Goal: Contribute content

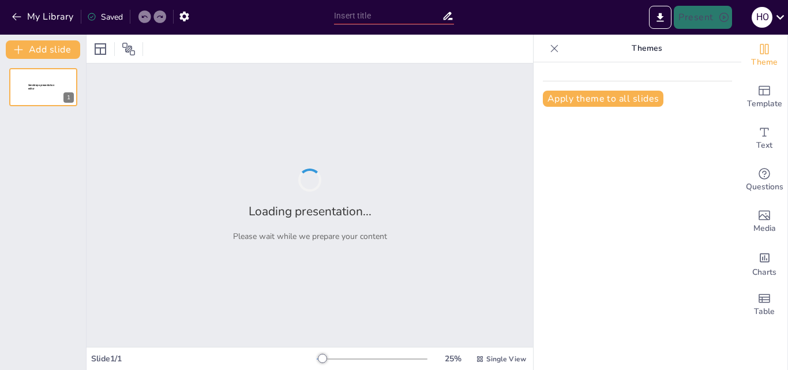
type input "New Sendsteps"
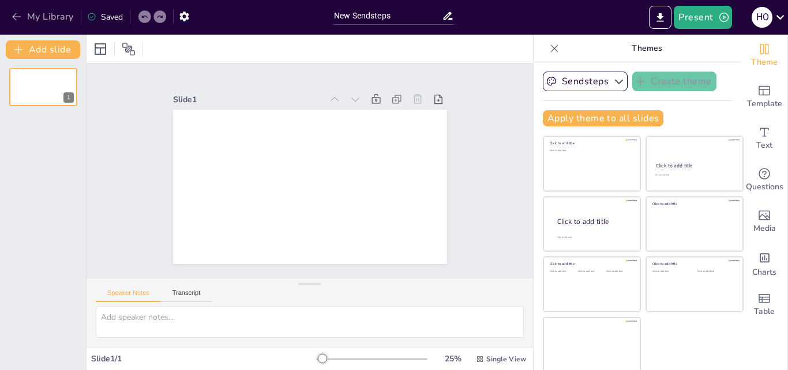
click at [28, 23] on button "My Library" at bounding box center [44, 17] width 70 height 18
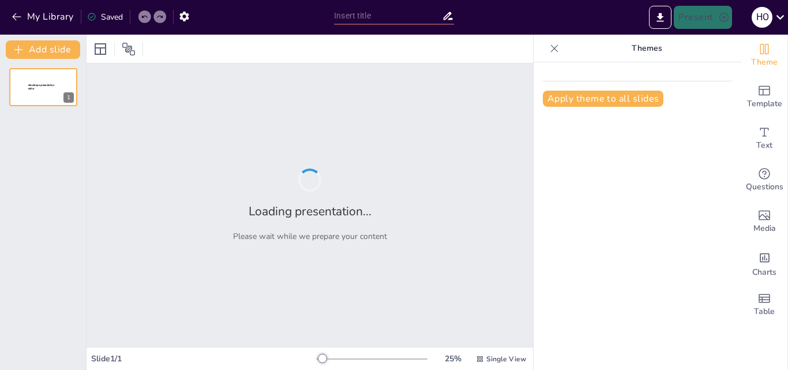
type input "Construyendo Mi Futuro: Metas Personales y Bienestar Integral"
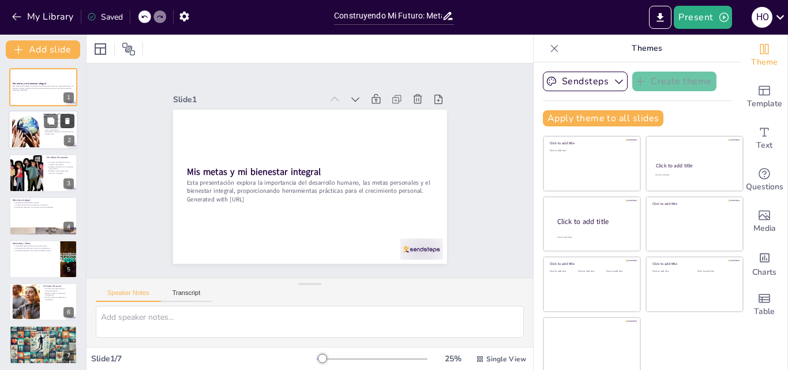
click at [65, 114] on button at bounding box center [68, 121] width 14 height 14
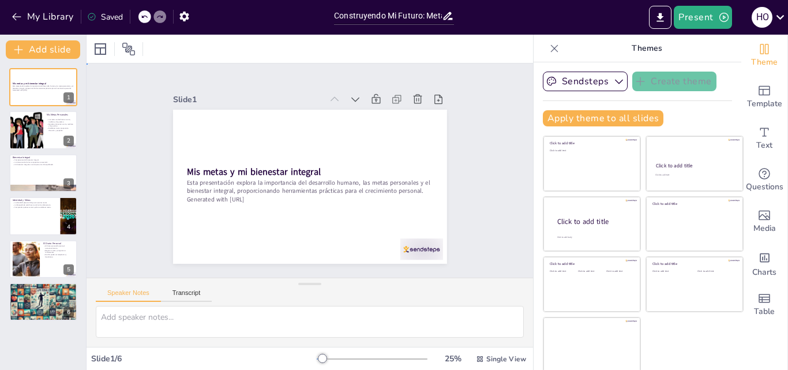
click at [151, 179] on div "Slide 1 Mis metas y mi bienestar integral Esta presentación explora la importan…" at bounding box center [310, 170] width 370 height 253
click at [183, 163] on div "Slide 1 Mis metas y mi bienestar integral Esta presentación explora la importan…" at bounding box center [309, 171] width 252 height 370
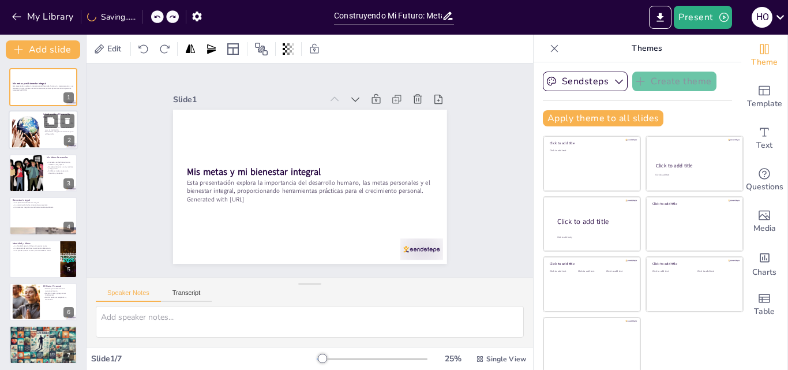
click at [48, 141] on div at bounding box center [43, 130] width 69 height 39
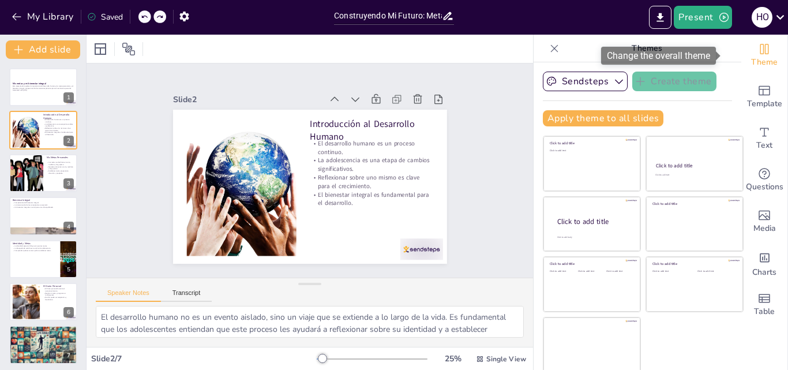
click at [758, 55] on icon "Change the overall theme" at bounding box center [765, 49] width 14 height 14
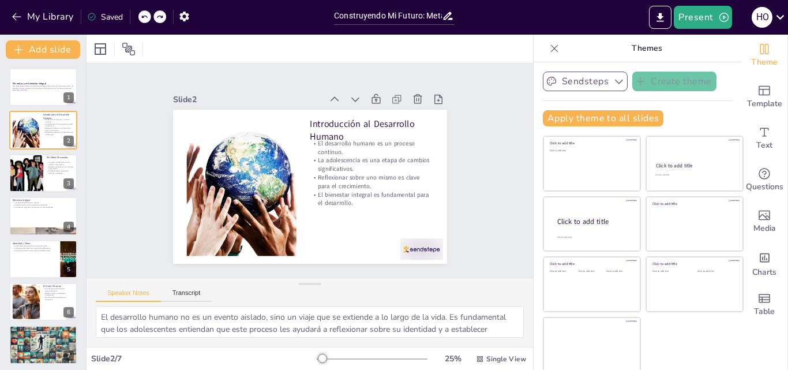
click at [613, 83] on icon "button" at bounding box center [619, 82] width 12 height 12
click at [498, 83] on div "Slide 1 Mis metas y mi bienestar integral Esta presentación explora la importan…" at bounding box center [310, 170] width 436 height 487
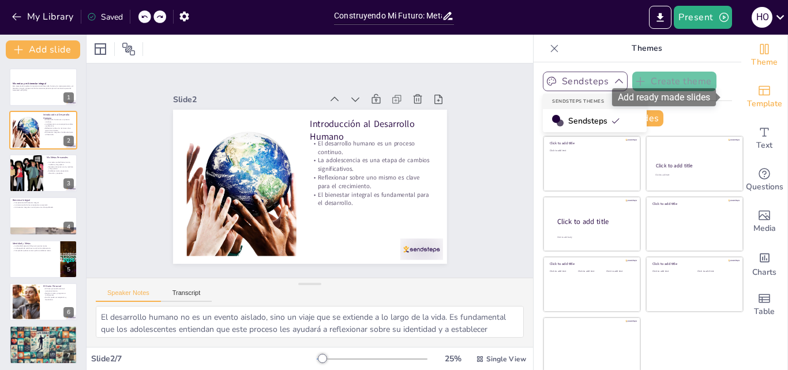
click at [758, 93] on icon "Add ready made slides" at bounding box center [765, 91] width 14 height 14
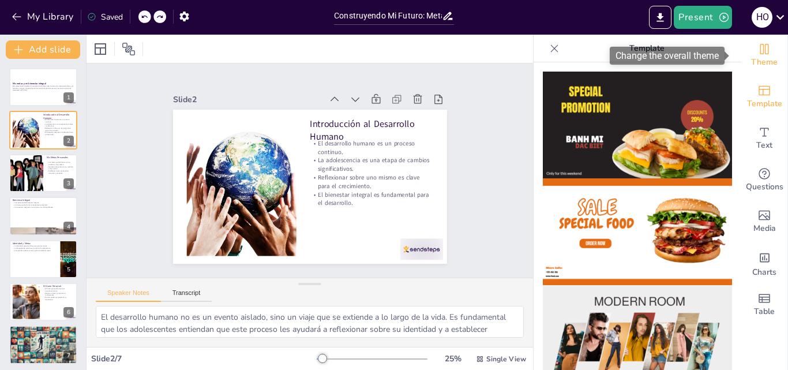
click at [758, 44] on icon "Change the overall theme" at bounding box center [765, 49] width 14 height 14
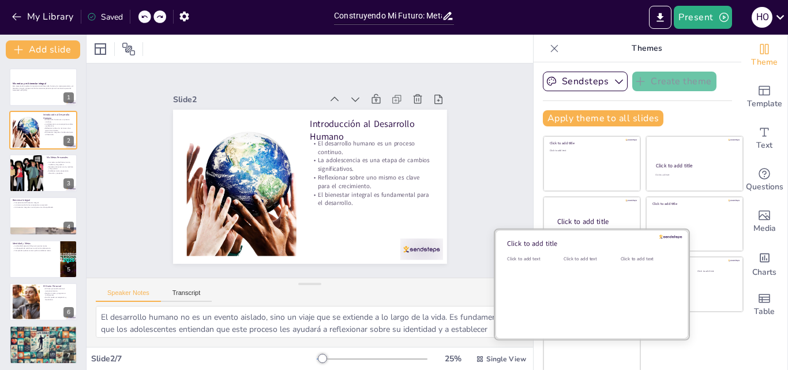
scroll to position [2, 0]
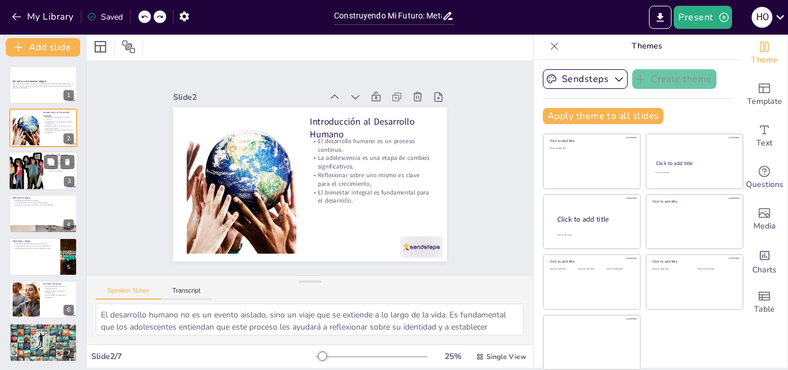
click at [58, 178] on div at bounding box center [43, 170] width 69 height 39
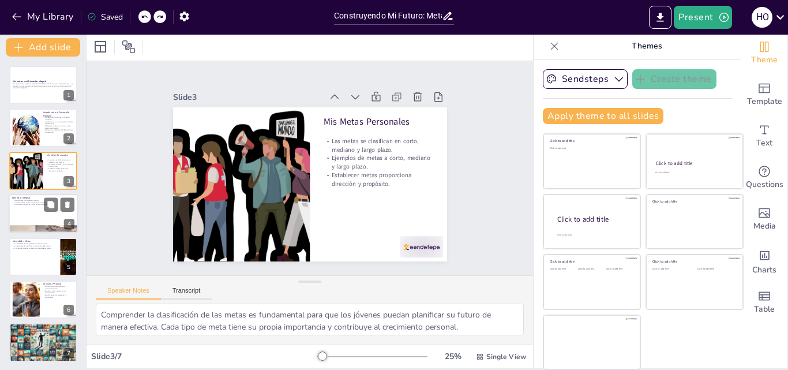
click at [29, 206] on div at bounding box center [43, 213] width 69 height 39
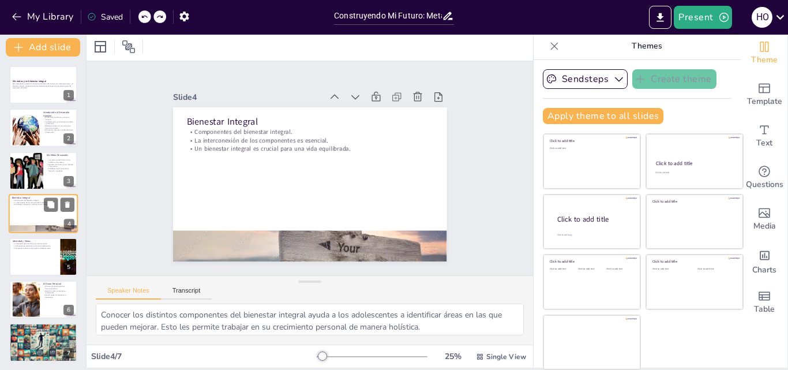
scroll to position [2, 0]
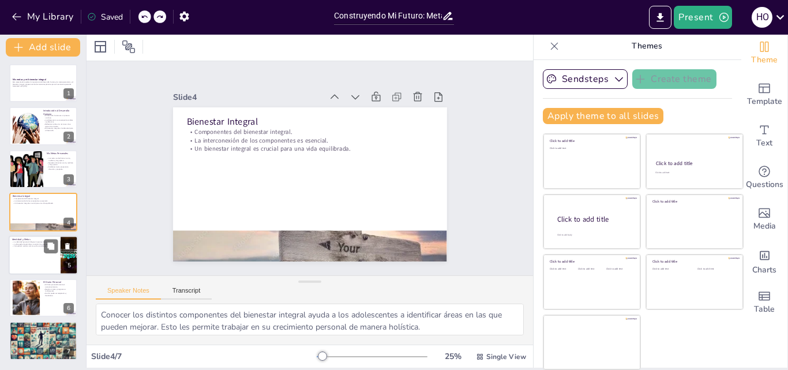
click at [30, 242] on p "La búsqueda de sentido es crucial en la adolescencia." at bounding box center [34, 243] width 45 height 2
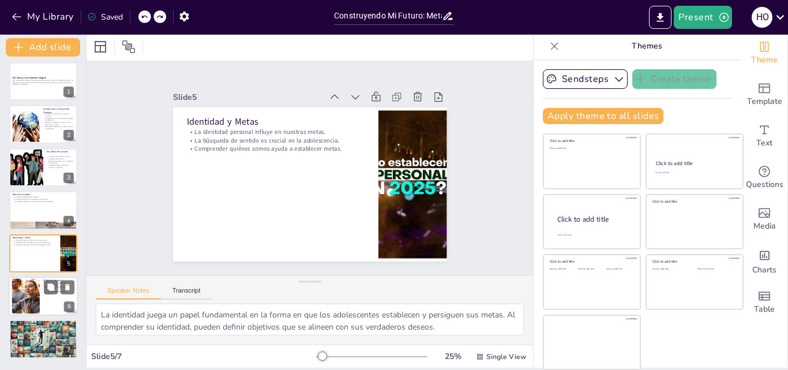
click at [32, 299] on div at bounding box center [25, 296] width 47 height 35
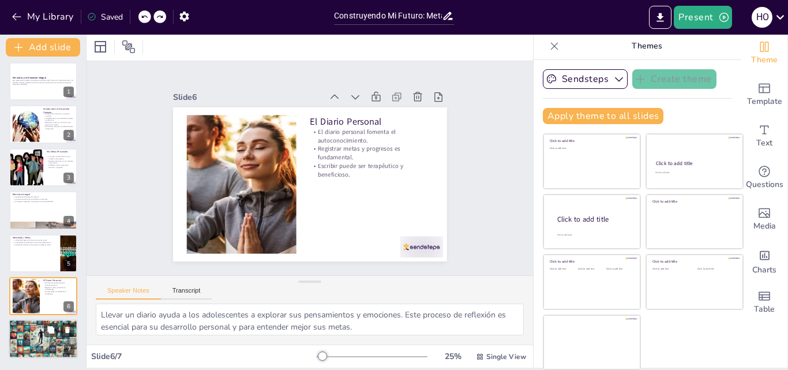
click at [38, 329] on p "Construir el futuro desde [DATE]." at bounding box center [43, 330] width 62 height 2
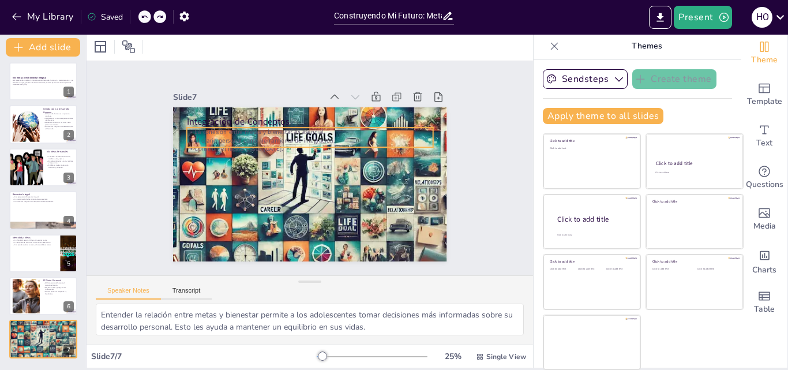
click at [223, 130] on p "La conexión entre metas y bienestar es esencial." at bounding box center [302, 133] width 243 height 60
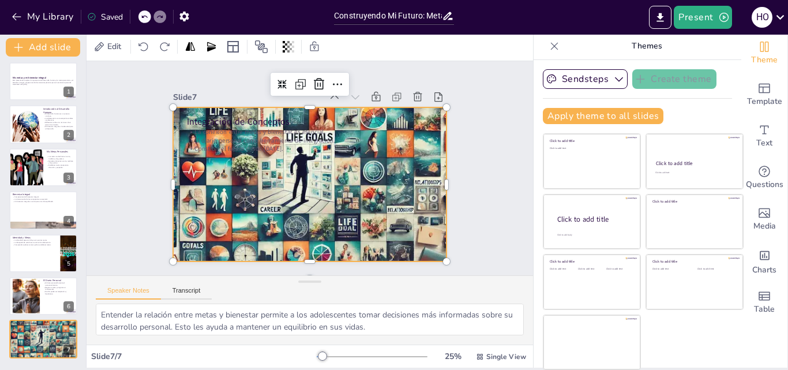
click at [240, 201] on div at bounding box center [297, 159] width 383 height 383
click at [39, 161] on div at bounding box center [26, 167] width 46 height 39
type textarea "Comprender la clasificación de las metas es fundamental para que los jóvenes pu…"
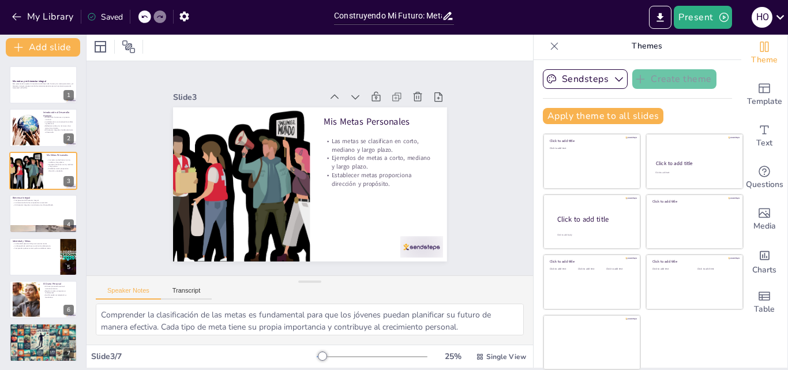
click at [634, 52] on p "Themes" at bounding box center [647, 46] width 166 height 28
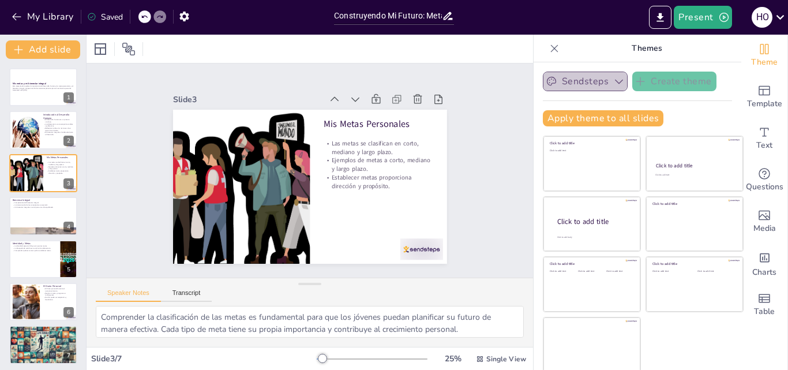
click at [573, 81] on button "Sendsteps" at bounding box center [585, 82] width 85 height 20
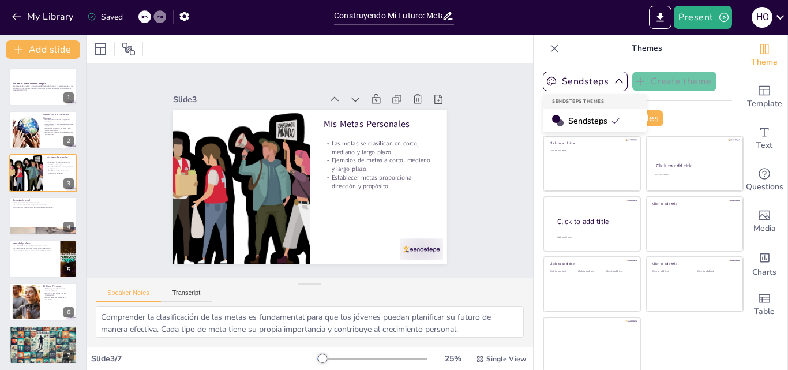
click at [576, 122] on span "Sendsteps" at bounding box center [594, 120] width 52 height 11
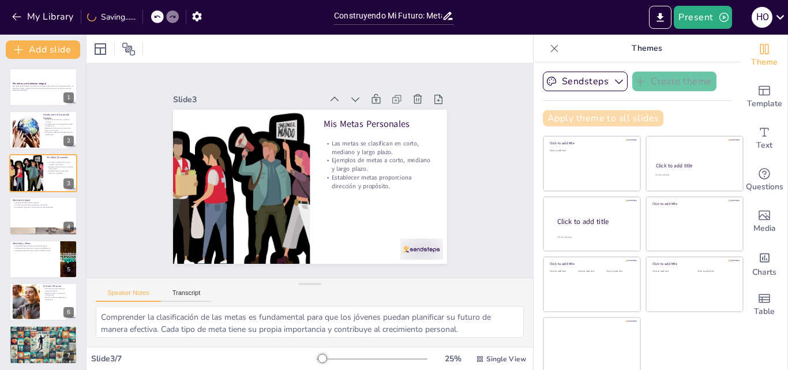
click at [609, 117] on button "Apply theme to all slides" at bounding box center [603, 118] width 121 height 16
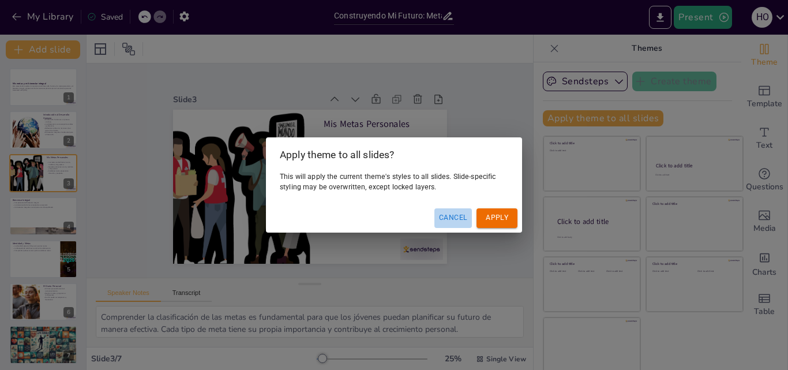
click at [452, 218] on button "Cancel" at bounding box center [453, 217] width 38 height 19
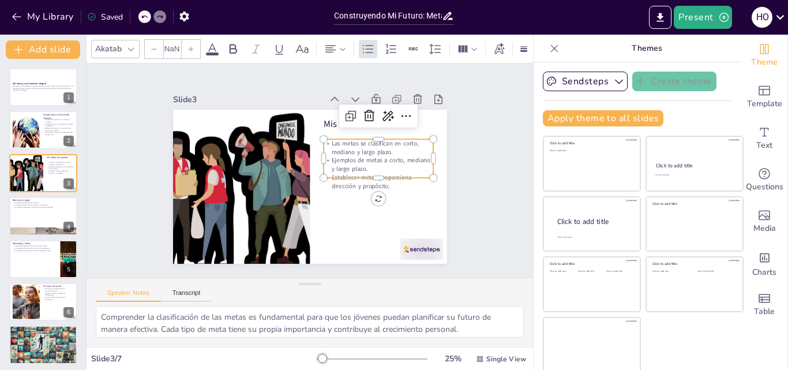
click at [311, 159] on p "Ejemplos de metas a corto, mediano y largo plazo." at bounding box center [297, 103] width 28 height 111
type input "32"
click at [51, 144] on div at bounding box center [43, 130] width 69 height 39
type textarea "El desarrollo humano no es un evento aislado, sino un viaje que se extiende a l…"
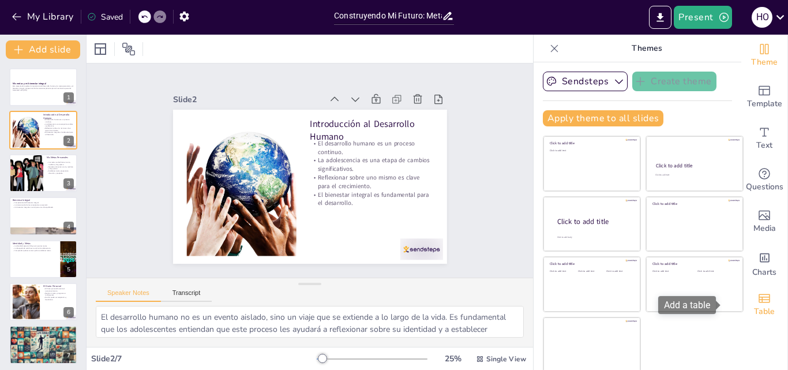
scroll to position [2, 0]
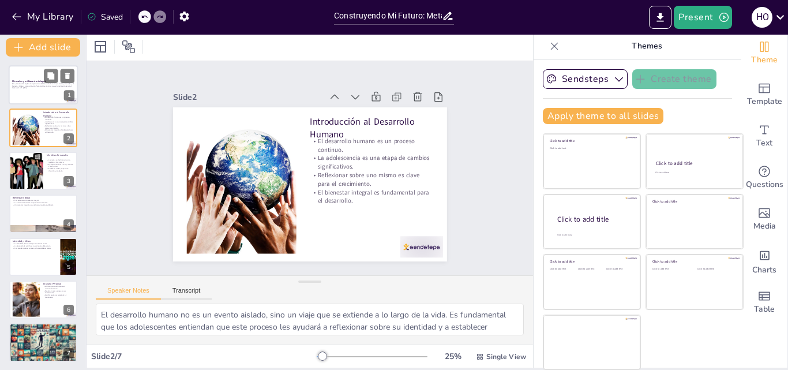
click at [40, 90] on div "Esta presentación explora la importancia del desarrollo humano, las metas perso…" at bounding box center [43, 87] width 62 height 8
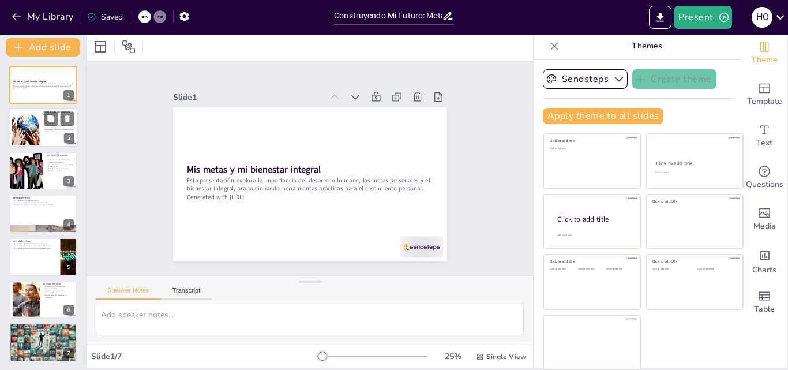
click at [54, 127] on p "Reflexionar sobre uno mismo es clave para el crecimiento." at bounding box center [58, 127] width 31 height 4
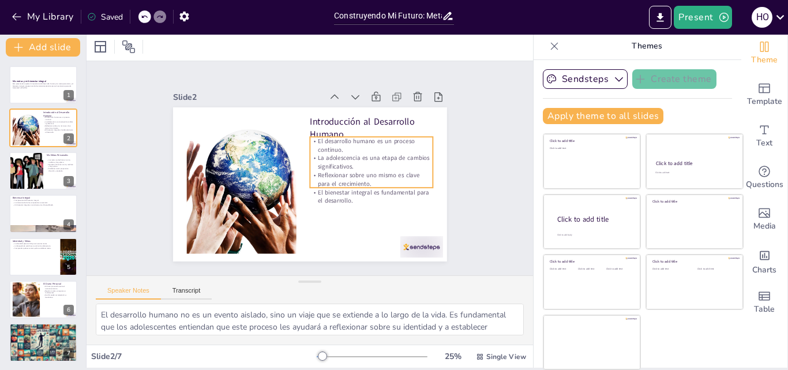
click at [325, 166] on p "La adolescencia es una etapa de cambios significativos." at bounding box center [310, 106] width 30 height 125
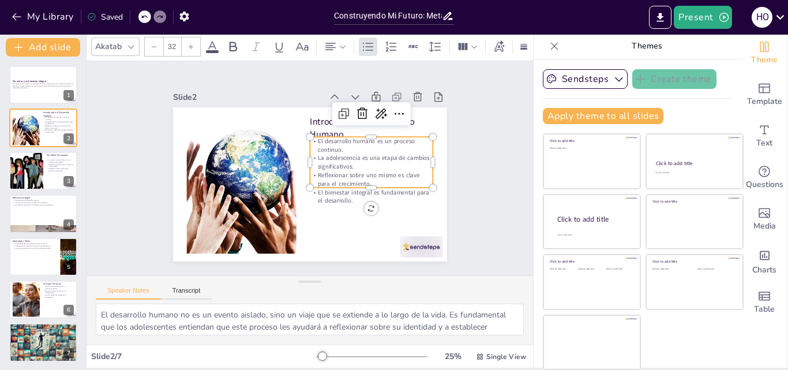
click at [305, 182] on p "El desarrollo humano es un proceso continuo." at bounding box center [254, 203] width 124 height 43
click at [312, 170] on p "El desarrollo humano es un proceso continuo." at bounding box center [326, 232] width 29 height 125
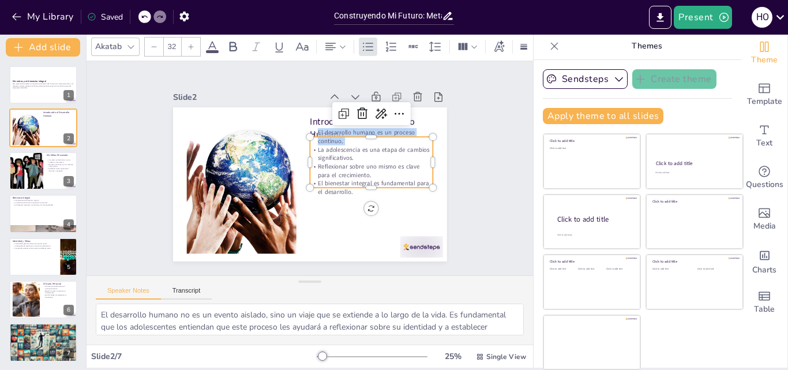
click at [319, 137] on p "El desarrollo humano es un proceso continuo." at bounding box center [378, 164] width 119 height 65
click at [318, 144] on p "La adolescencia es una etapa de cambios significativos." at bounding box center [315, 105] width 54 height 122
click at [54, 183] on div at bounding box center [43, 170] width 69 height 39
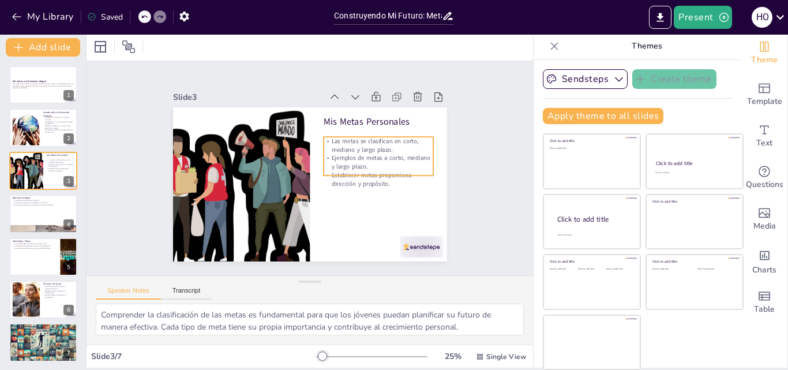
click at [299, 155] on p "Ejemplos de metas a corto, mediano y largo plazo." at bounding box center [247, 138] width 103 height 69
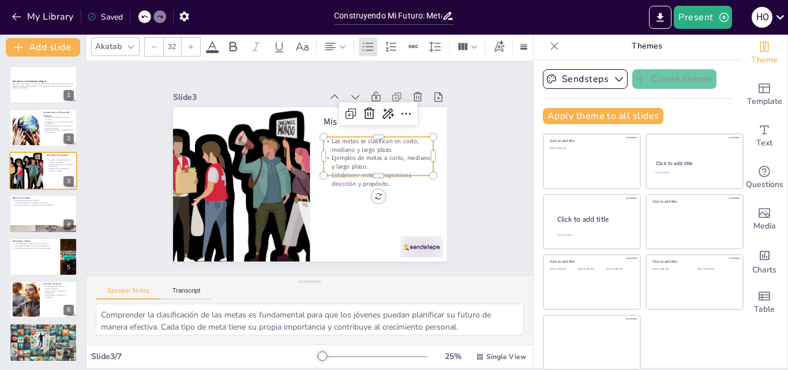
click at [327, 169] on p "Ejemplos de metas a corto, mediano y largo plazo." at bounding box center [360, 215] width 86 height 93
click at [33, 222] on div at bounding box center [43, 213] width 69 height 39
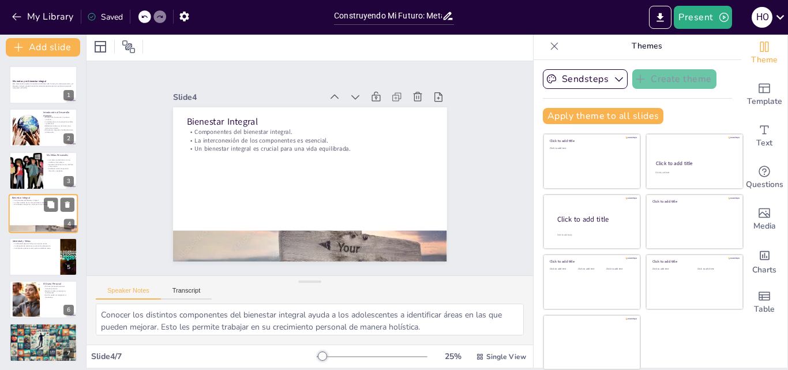
scroll to position [2, 0]
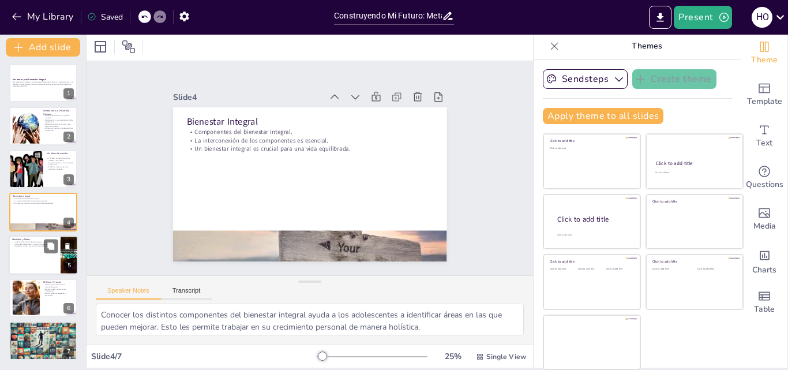
click at [38, 246] on p "Comprender quiénes somos ayuda a establecer metas." at bounding box center [34, 246] width 45 height 2
type textarea "La identidad juega un papel fundamental en la forma en que los adolescentes est…"
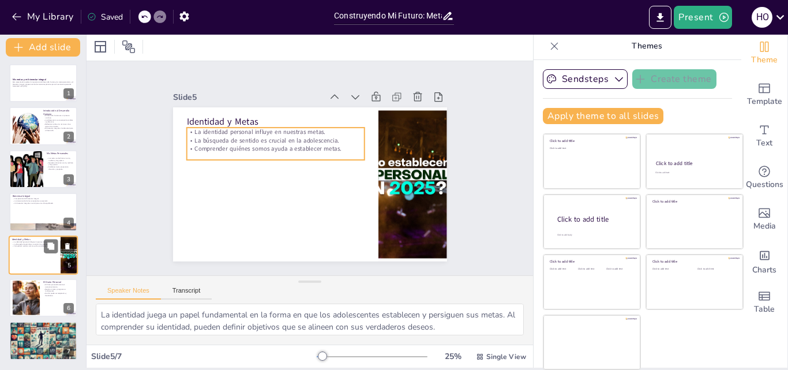
scroll to position [3, 0]
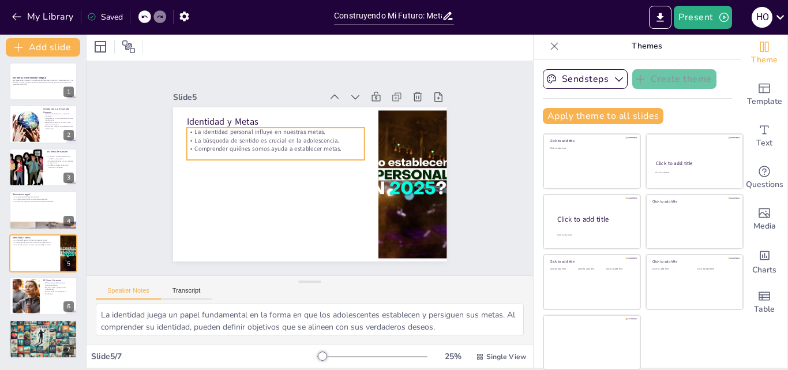
click at [279, 143] on p "Comprender quiénes somos ayuda a establecer metas." at bounding box center [348, 160] width 138 height 126
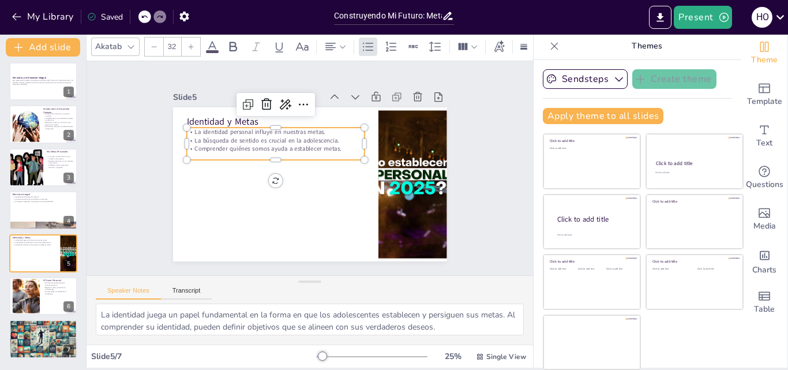
click at [299, 143] on p "Comprender quiénes somos ayuda a establecer metas." at bounding box center [322, 131] width 46 height 176
click at [252, 143] on p "La búsqueda de sentido es crucial en la adolescencia." at bounding box center [301, 127] width 138 height 125
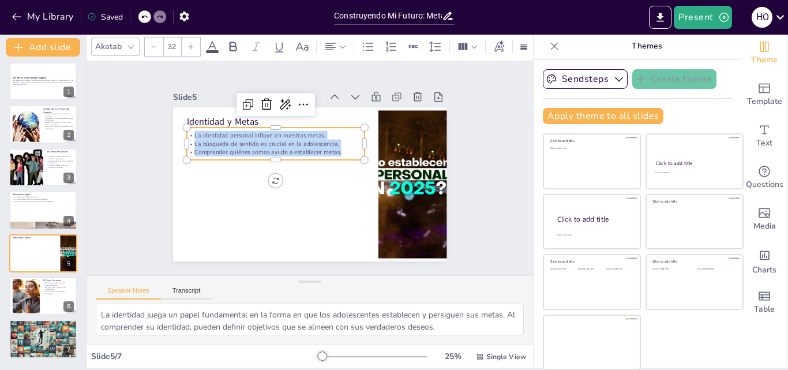
copy div "La identidad personal influye en nuestras metas. La búsqueda de sentido es cruc…"
